Goal: Information Seeking & Learning: Compare options

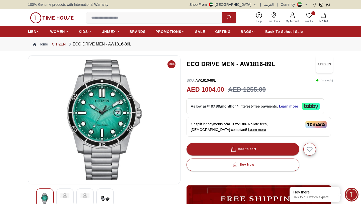
click at [56, 44] on link "CITIZEN" at bounding box center [59, 44] width 14 height 5
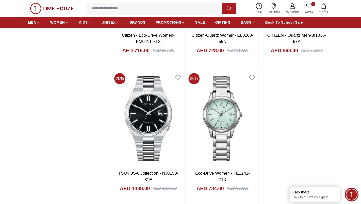
scroll to position [998, 0]
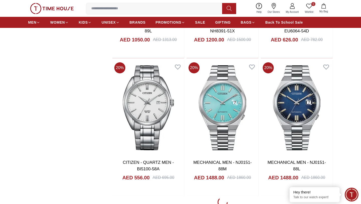
scroll to position [2799, 0]
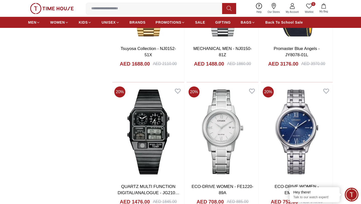
scroll to position [4003, 0]
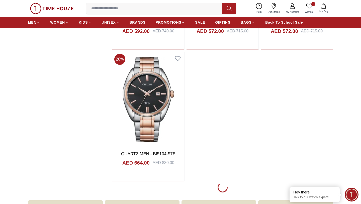
scroll to position [4729, 0]
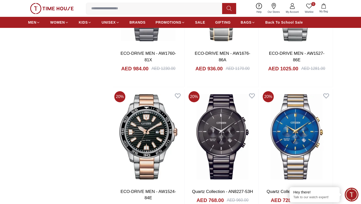
scroll to position [4952, 0]
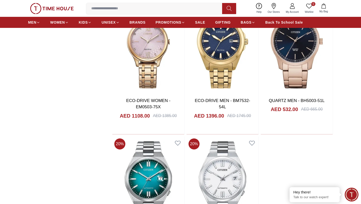
scroll to position [6419, 0]
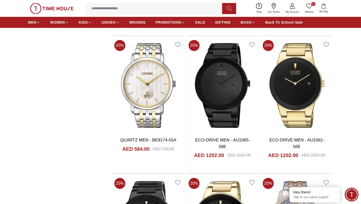
scroll to position [7054, 0]
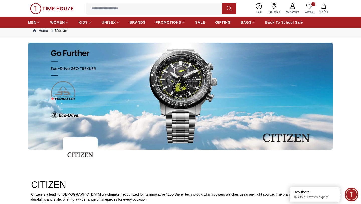
scroll to position [0, 0]
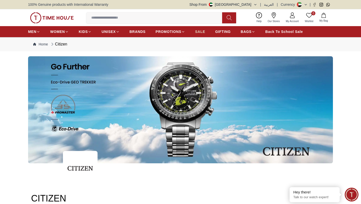
click at [195, 31] on span "SALE" at bounding box center [200, 31] width 10 height 5
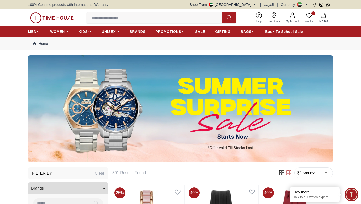
click at [344, 97] on div at bounding box center [180, 108] width 361 height 107
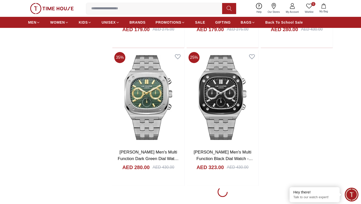
scroll to position [962, 0]
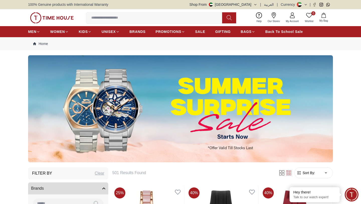
click at [112, 16] on input at bounding box center [156, 18] width 140 height 10
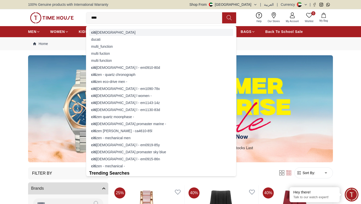
type input "****"
click at [101, 34] on div "citi [DEMOGRAPHIC_DATA]" at bounding box center [161, 32] width 144 height 7
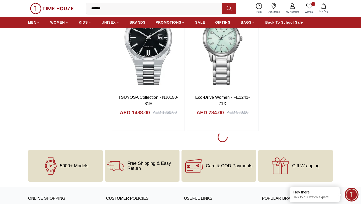
scroll to position [909, 0]
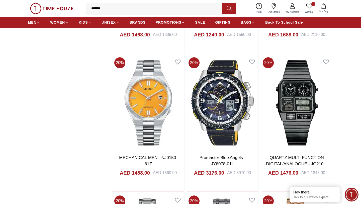
scroll to position [1936, 0]
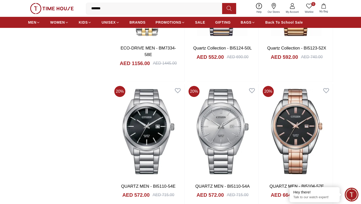
scroll to position [2595, 0]
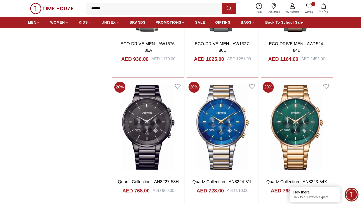
scroll to position [3005, 0]
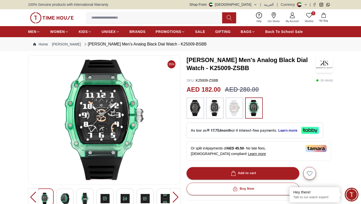
scroll to position [8, 0]
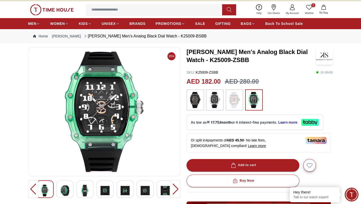
click at [67, 191] on img at bounding box center [64, 190] width 9 height 12
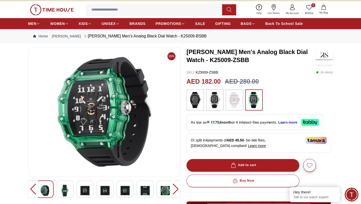
click at [64, 191] on img at bounding box center [64, 190] width 9 height 12
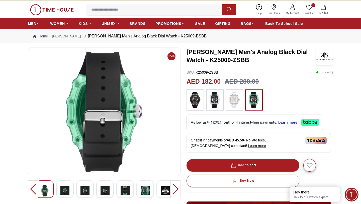
click at [106, 190] on img at bounding box center [105, 190] width 9 height 12
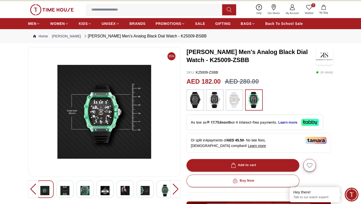
click at [215, 105] on img at bounding box center [215, 100] width 13 height 16
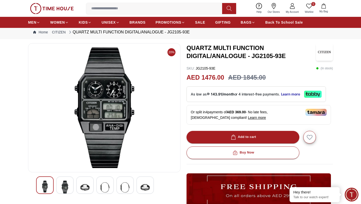
scroll to position [14, 0]
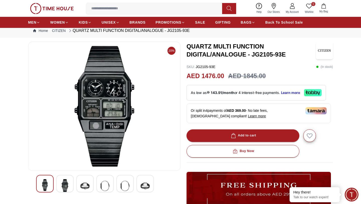
click at [66, 185] on img at bounding box center [64, 186] width 9 height 14
click at [89, 183] on img at bounding box center [85, 186] width 9 height 14
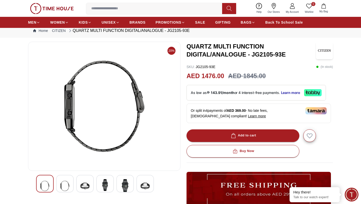
click at [107, 183] on img at bounding box center [105, 185] width 9 height 12
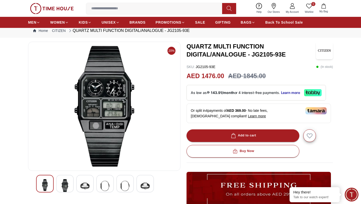
click at [123, 184] on img at bounding box center [125, 186] width 9 height 14
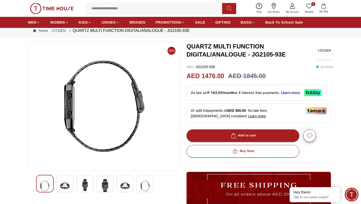
click at [148, 184] on img at bounding box center [145, 186] width 9 height 14
click at [103, 185] on img at bounding box center [105, 185] width 9 height 12
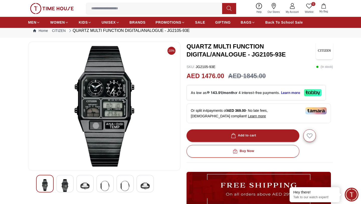
click at [344, 137] on section "20% QUARTZ MULTI FUNCTION DIGITAL/ANALOGUE - JG2105-93E SKU : JG2105-93E ( In s…" at bounding box center [180, 172] width 361 height 261
click at [66, 185] on img at bounding box center [64, 186] width 9 height 14
click at [67, 185] on img at bounding box center [64, 186] width 9 height 14
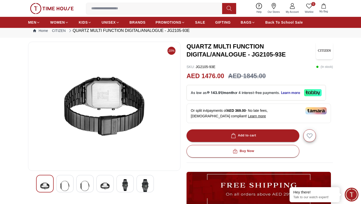
click at [68, 185] on img at bounding box center [64, 186] width 9 height 14
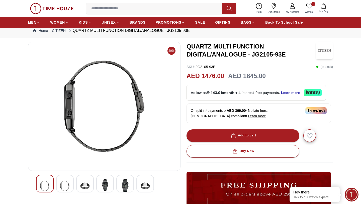
click at [84, 184] on img at bounding box center [85, 186] width 9 height 14
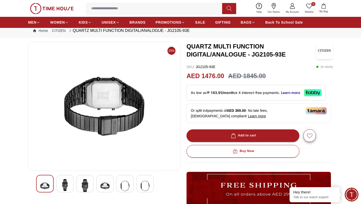
click at [67, 185] on img at bounding box center [64, 185] width 9 height 12
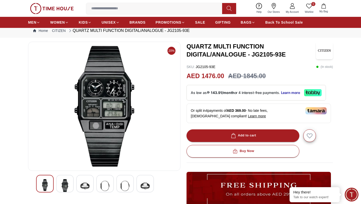
click at [86, 187] on img at bounding box center [85, 186] width 9 height 14
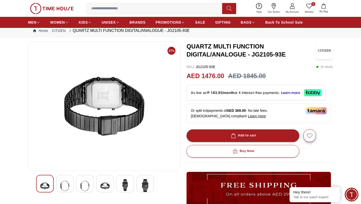
click at [107, 181] on img at bounding box center [105, 186] width 9 height 14
click at [60, 184] on img at bounding box center [64, 185] width 9 height 12
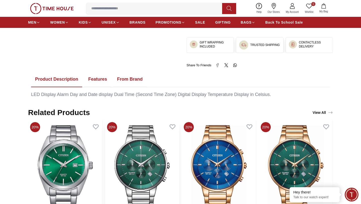
scroll to position [222, 0]
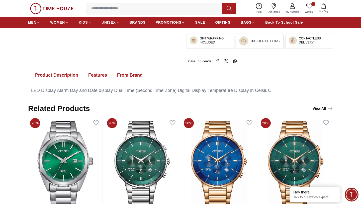
click at [97, 78] on button "Features" at bounding box center [97, 75] width 27 height 16
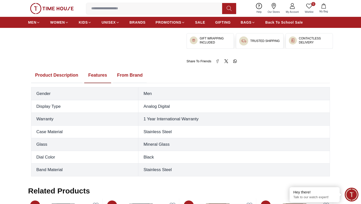
click at [128, 79] on button "From Brand" at bounding box center [130, 75] width 34 height 16
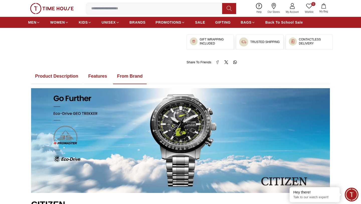
scroll to position [202, 0]
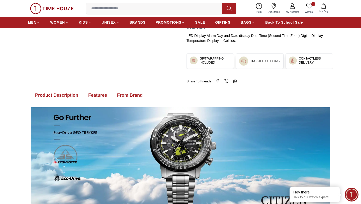
click at [95, 96] on button "Features" at bounding box center [97, 96] width 27 height 16
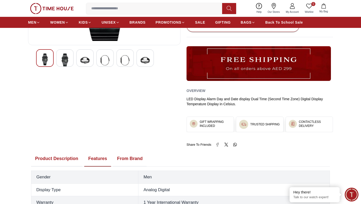
scroll to position [138, 0]
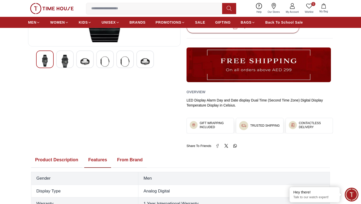
click at [54, 160] on button "Product Description" at bounding box center [56, 160] width 51 height 16
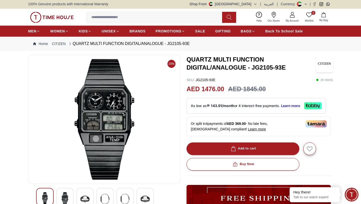
scroll to position [0, 0]
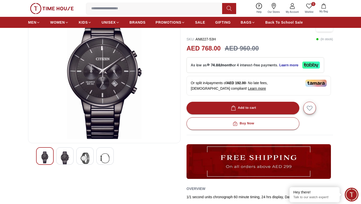
scroll to position [46, 0]
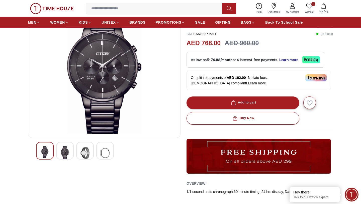
click at [67, 152] on img at bounding box center [64, 153] width 9 height 14
click at [64, 155] on img at bounding box center [64, 153] width 9 height 14
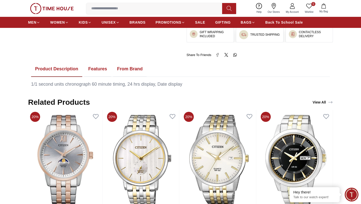
scroll to position [213, 0]
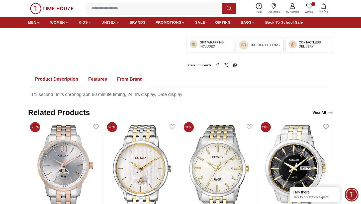
click at [90, 80] on button "Features" at bounding box center [97, 79] width 27 height 16
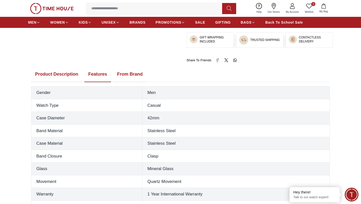
scroll to position [219, 0]
click at [124, 75] on button "From Brand" at bounding box center [130, 74] width 34 height 16
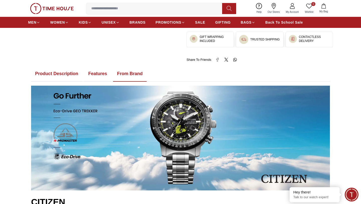
click at [95, 74] on button "Features" at bounding box center [97, 74] width 27 height 16
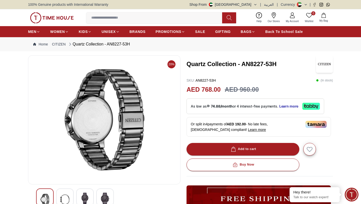
scroll to position [29, 0]
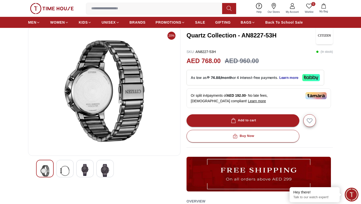
click at [84, 168] on img at bounding box center [85, 170] width 9 height 12
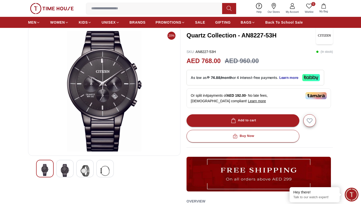
click at [108, 170] on img at bounding box center [105, 171] width 9 height 14
